Goal: Task Accomplishment & Management: Complete application form

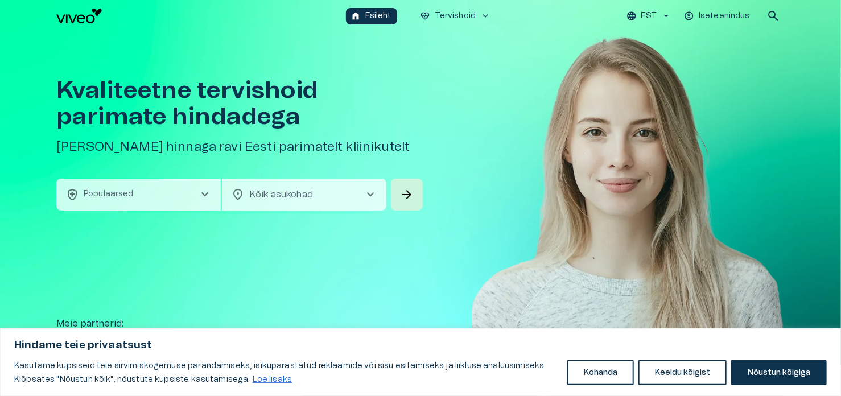
click at [730, 10] on p "Iseteenindus" at bounding box center [724, 16] width 51 height 12
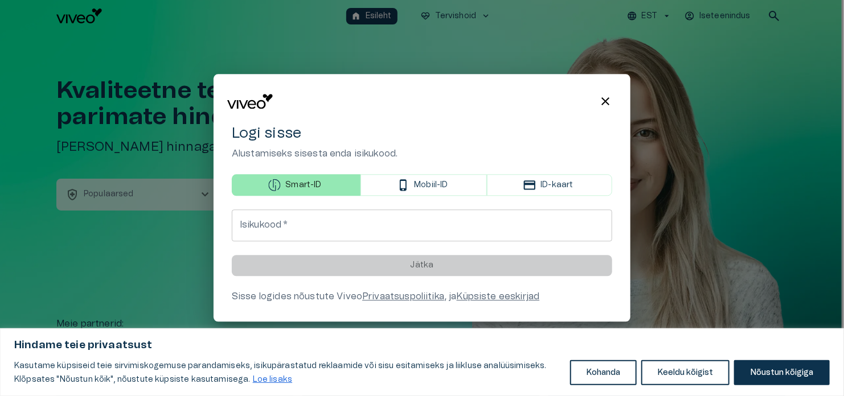
click at [508, 55] on div at bounding box center [422, 198] width 844 height 396
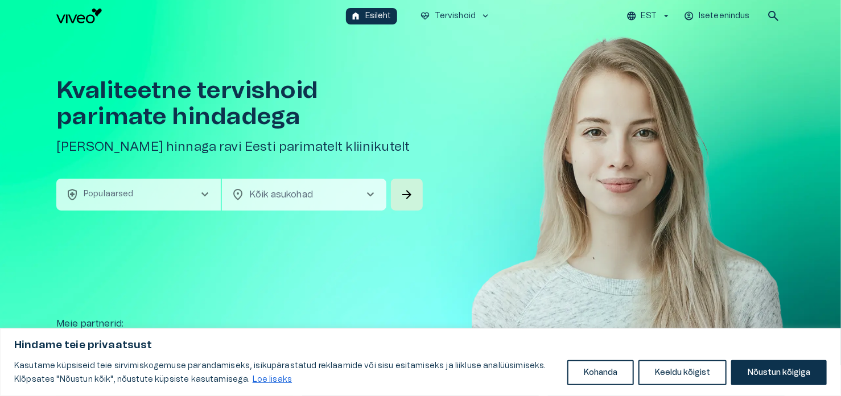
click at [670, 10] on button "EST" at bounding box center [649, 16] width 48 height 17
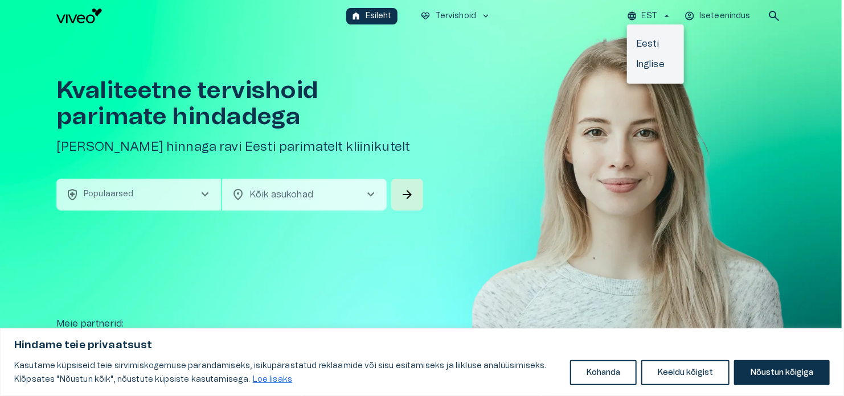
click at [718, 79] on div at bounding box center [422, 198] width 844 height 396
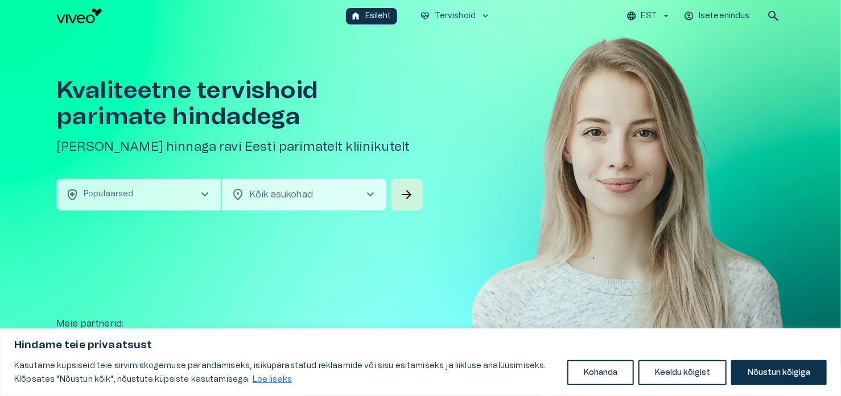
click at [713, 17] on p "Iseteenindus" at bounding box center [724, 16] width 51 height 12
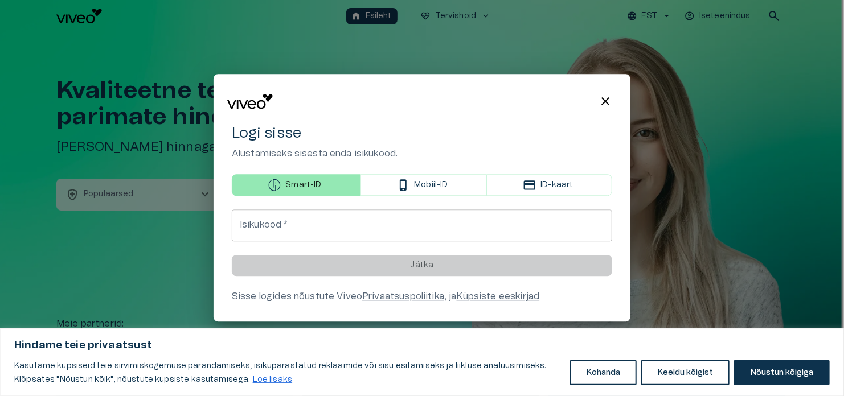
click at [299, 221] on input "Isikukood   *" at bounding box center [422, 226] width 380 height 32
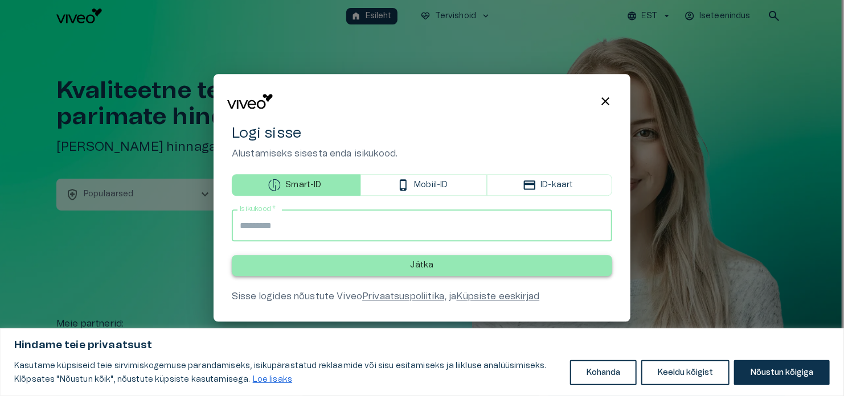
type input "**********"
click at [439, 268] on button "Jätka" at bounding box center [422, 266] width 380 height 21
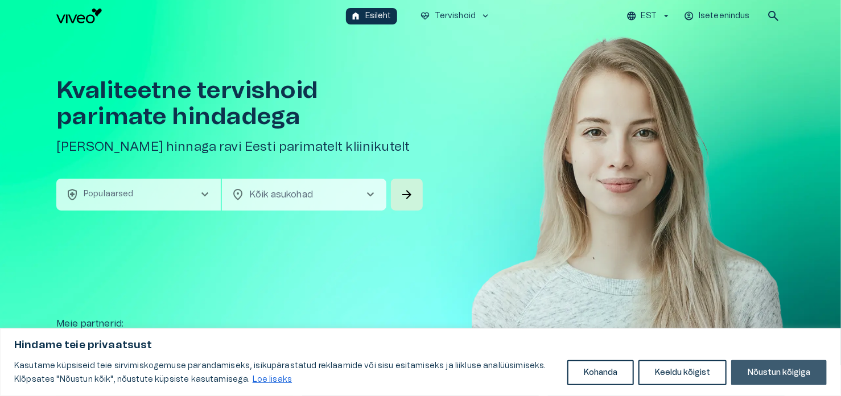
click at [794, 379] on button "Nõustun kõigiga" at bounding box center [779, 372] width 96 height 25
